Goal: Navigation & Orientation: Find specific page/section

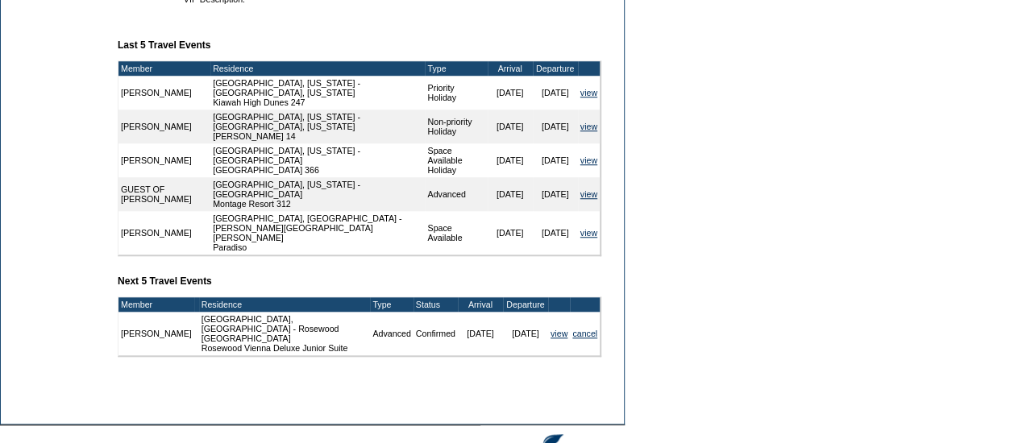
scroll to position [668, 0]
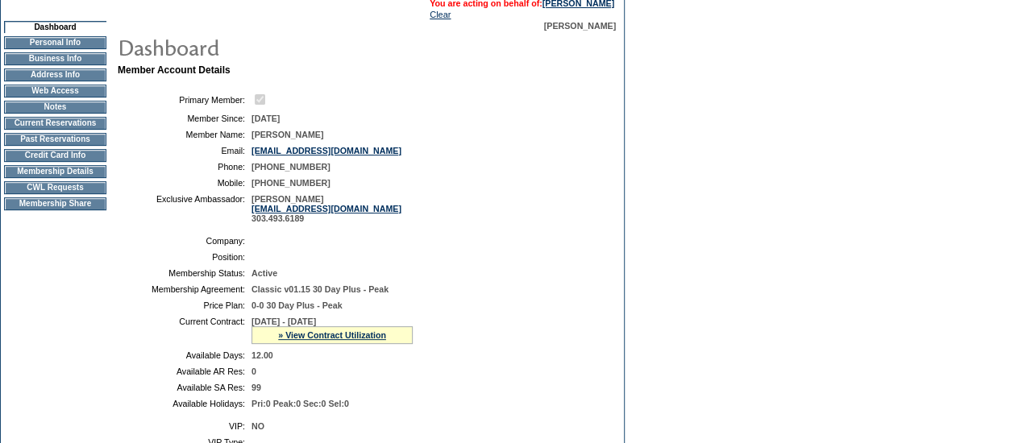
scroll to position [28, 0]
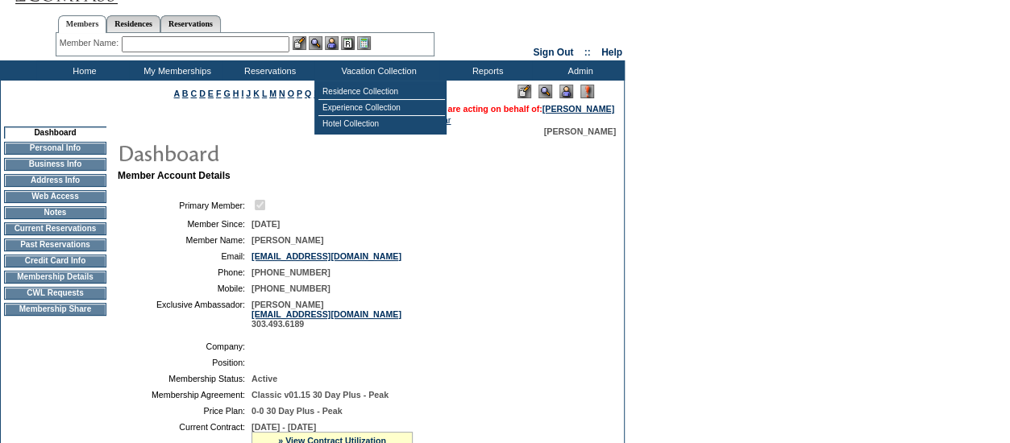
click at [368, 87] on td "Residence Collection" at bounding box center [382, 92] width 127 height 16
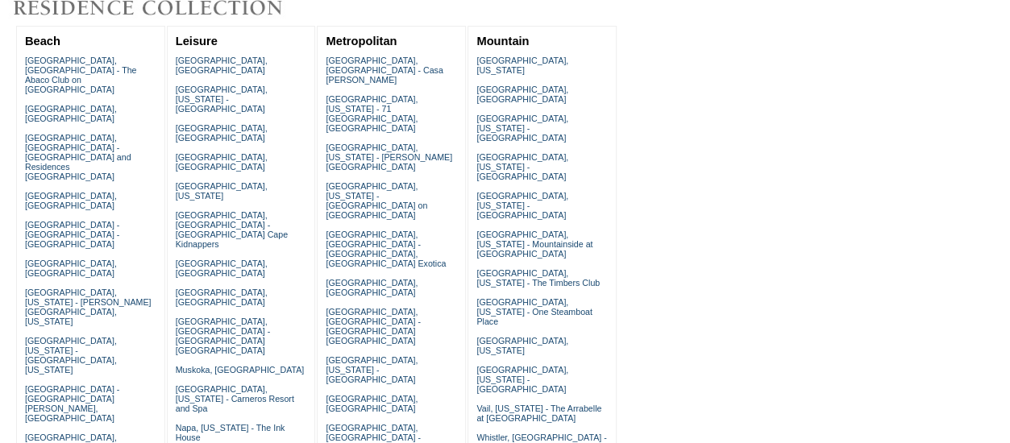
scroll to position [214, 0]
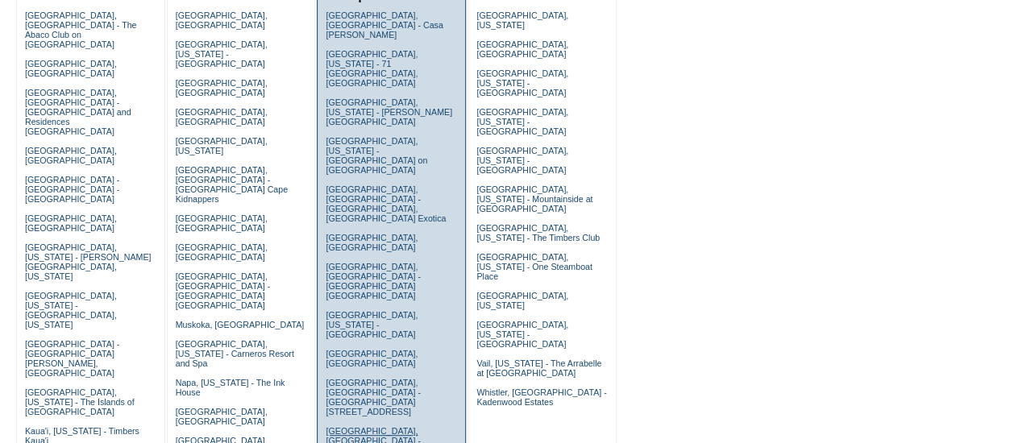
click at [420, 427] on link "Madrid, Spain - Rosewood Villa Magna" at bounding box center [373, 441] width 94 height 29
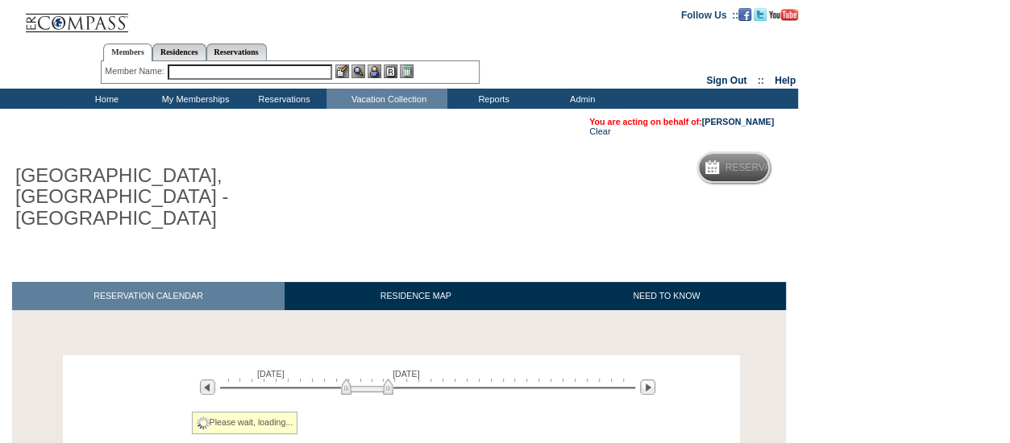
scroll to position [126, 0]
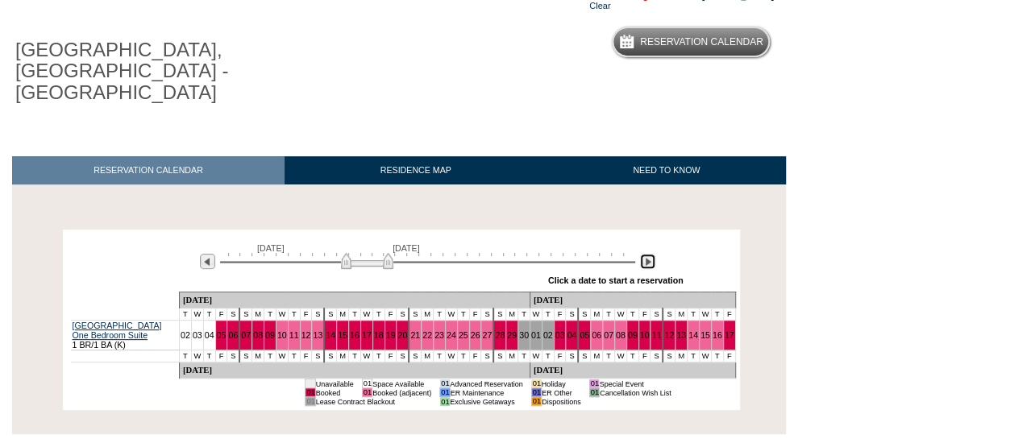
click at [646, 254] on img at bounding box center [647, 261] width 15 height 15
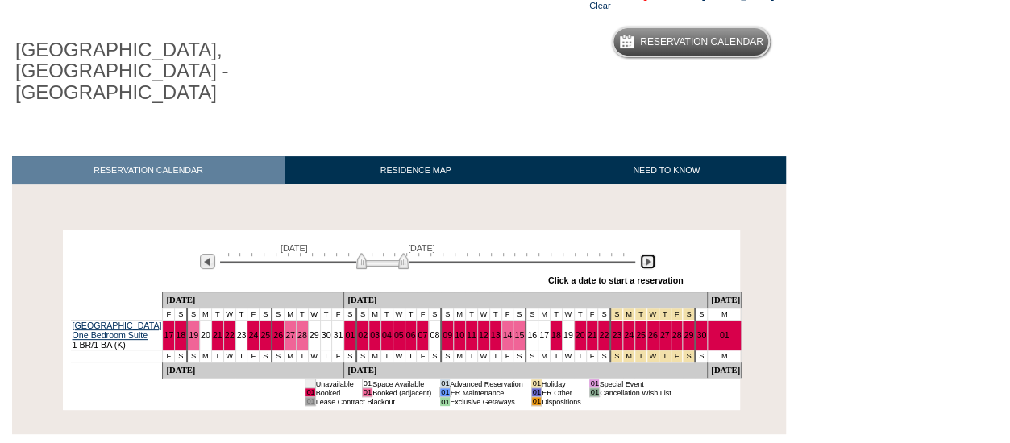
click at [646, 254] on img at bounding box center [647, 261] width 15 height 15
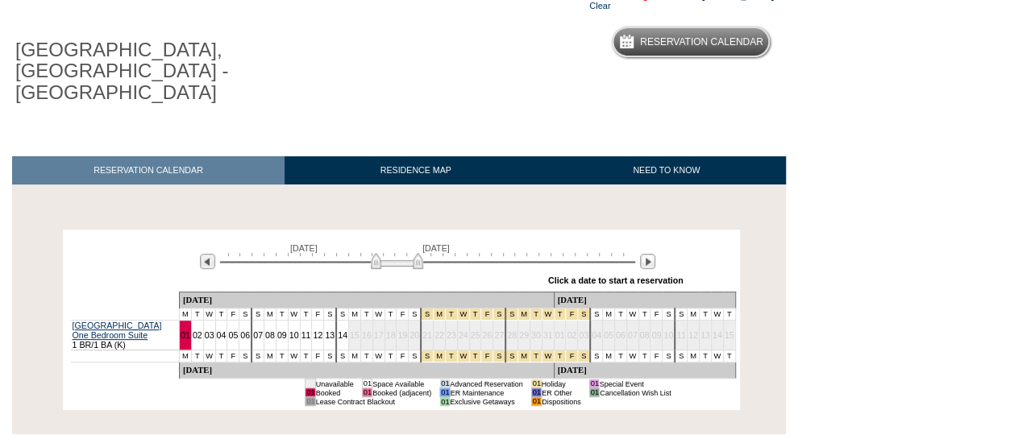
click at [163, 271] on div at bounding box center [135, 276] width 129 height 10
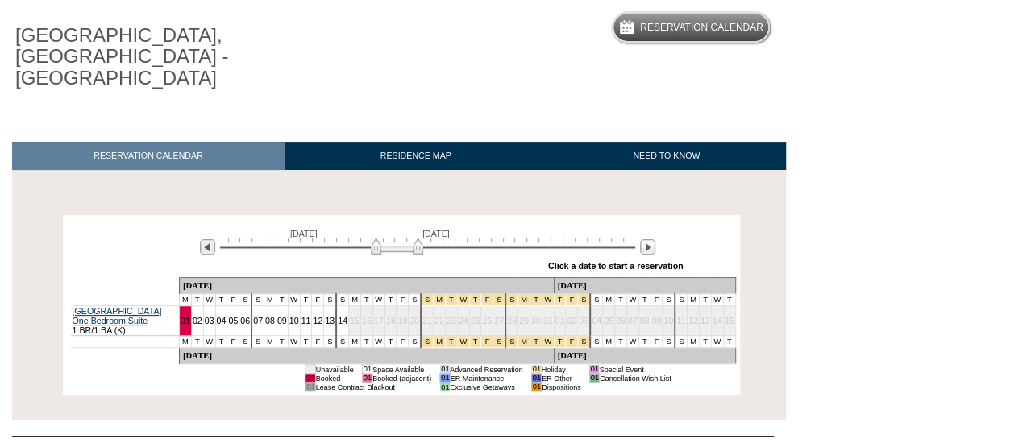
scroll to position [139, 0]
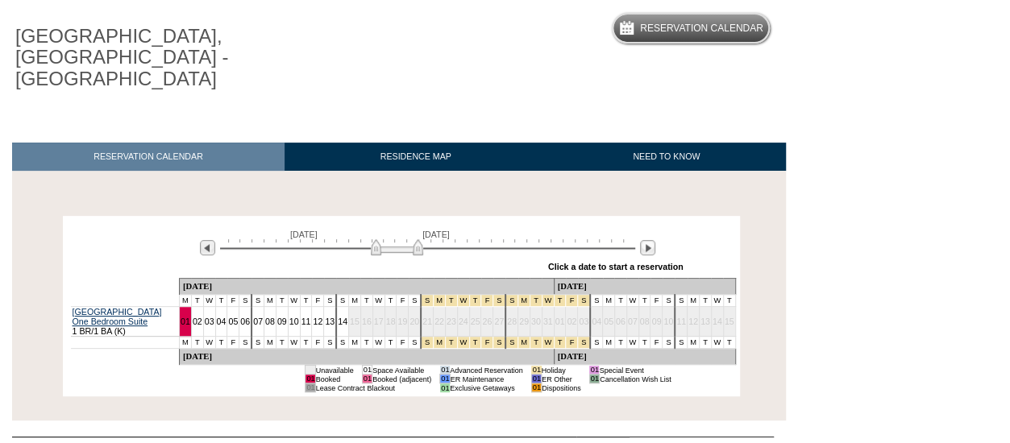
click at [266, 349] on td "Dec 2025" at bounding box center [366, 357] width 375 height 16
click at [209, 240] on img at bounding box center [207, 247] width 15 height 15
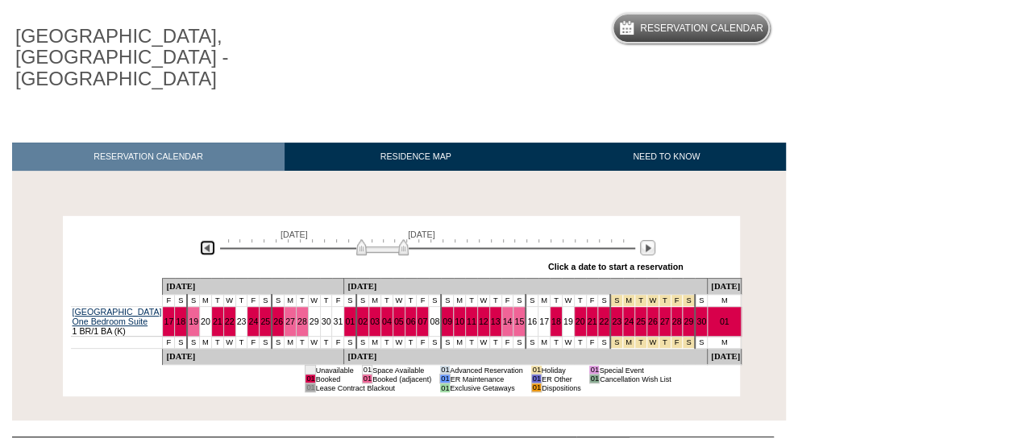
scroll to position [0, 0]
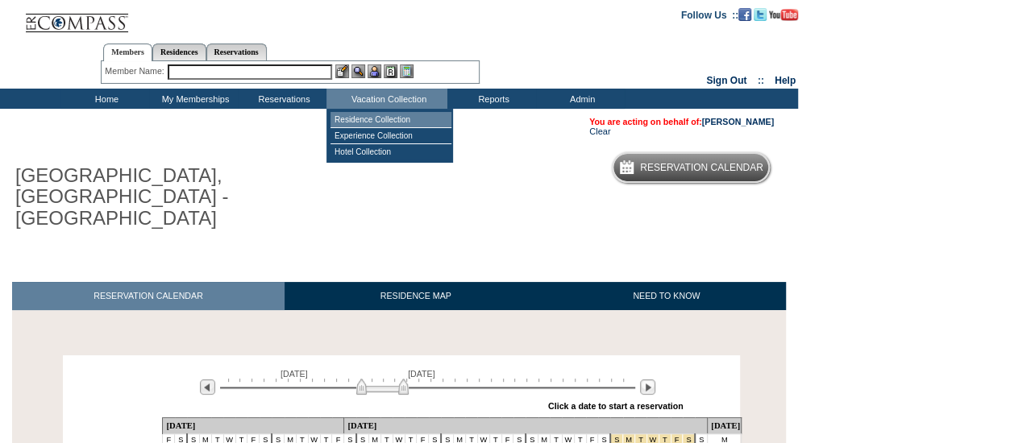
click at [412, 118] on td "Residence Collection" at bounding box center [391, 120] width 121 height 16
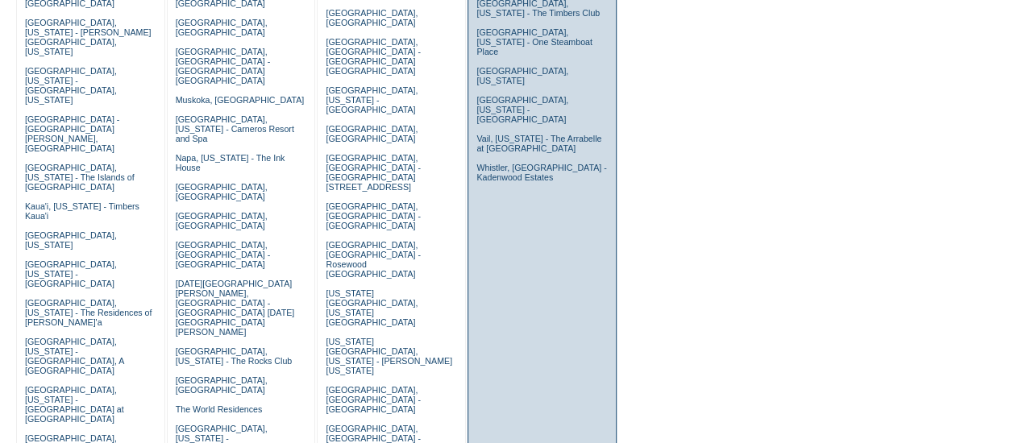
scroll to position [439, 0]
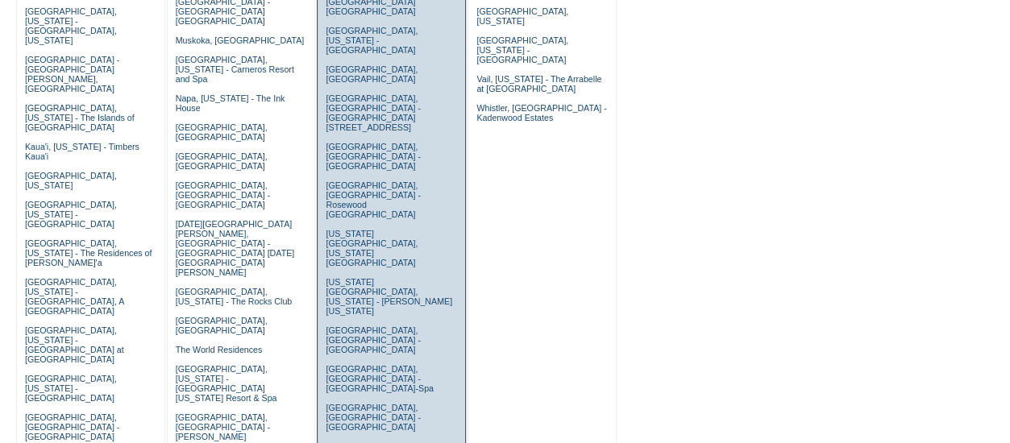
scroll to position [498, 0]
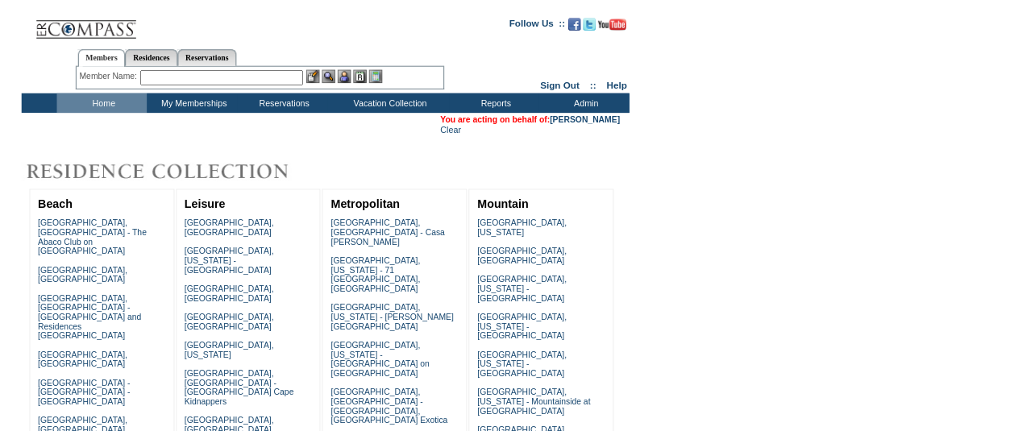
scroll to position [0, 0]
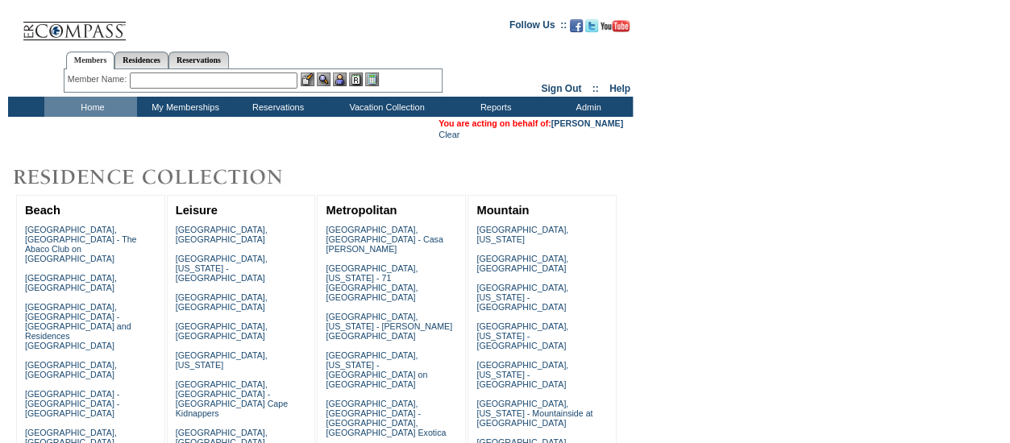
click at [250, 77] on input "text" at bounding box center [214, 81] width 168 height 16
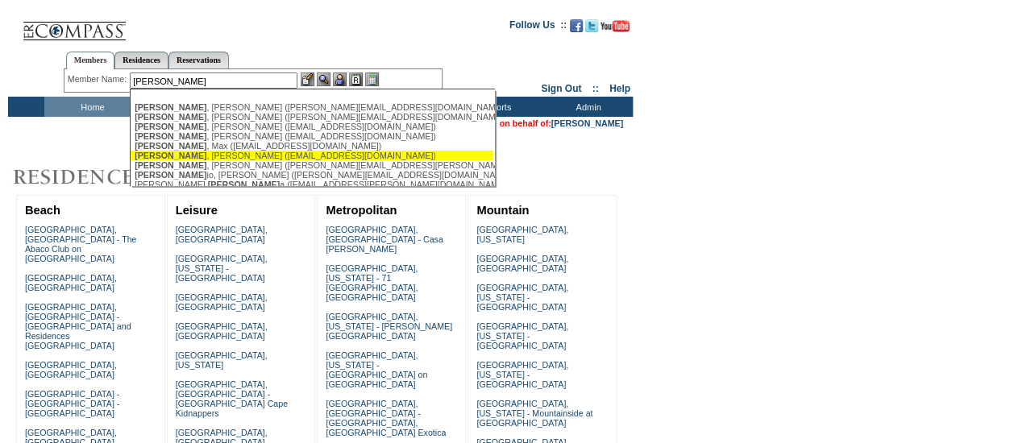
click at [257, 157] on div "Barber , Nadine (nadinebarberlajolla@gmail.com)" at bounding box center [312, 156] width 355 height 10
type input "Barber, Nadine (nadinebarberlajolla@gmail.com)"
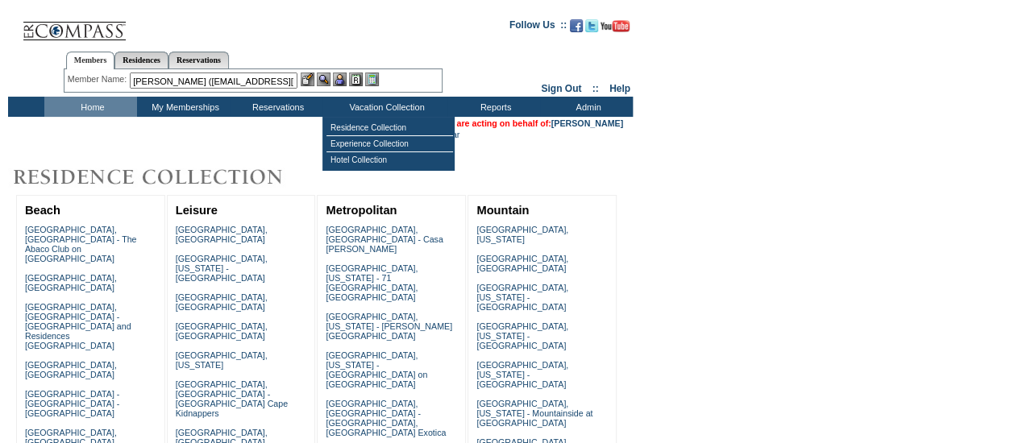
click at [343, 76] on img at bounding box center [340, 80] width 14 height 14
click at [331, 77] on img at bounding box center [324, 80] width 14 height 14
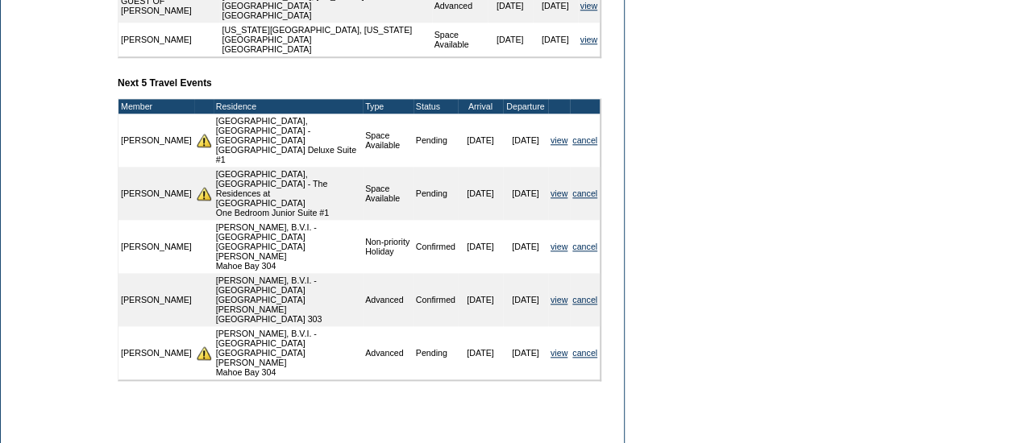
scroll to position [783, 0]
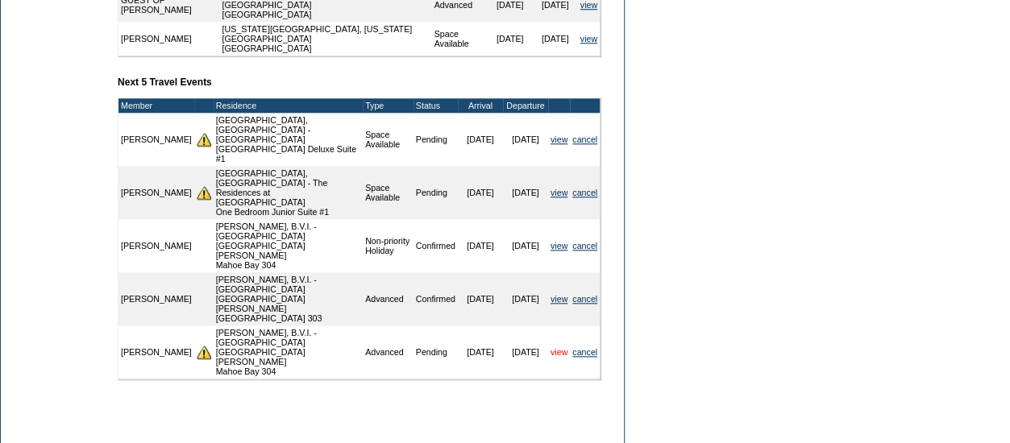
click at [554, 348] on link "view" at bounding box center [559, 353] width 17 height 10
